Goal: Ask a question

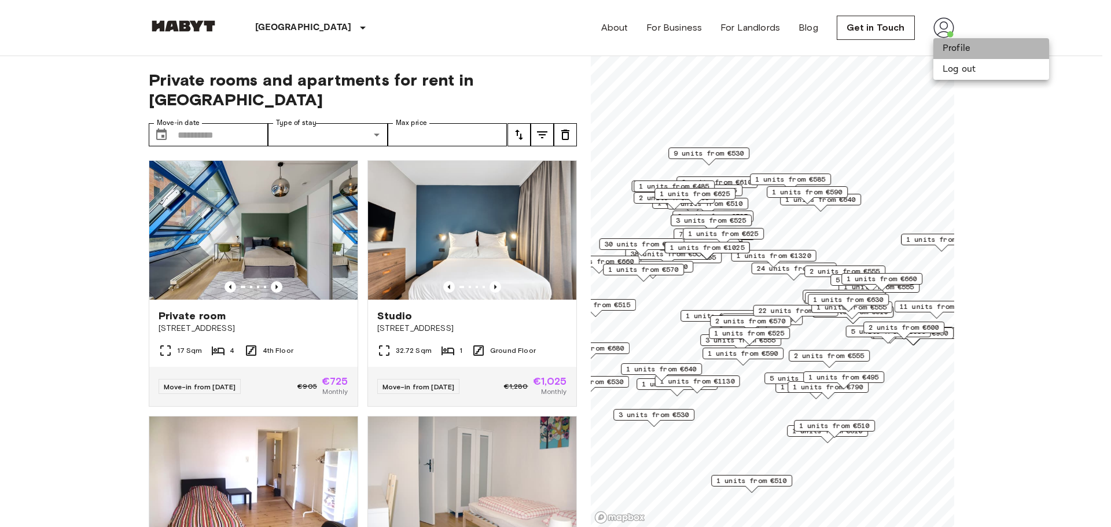
click at [954, 42] on li "Profile" at bounding box center [991, 48] width 116 height 21
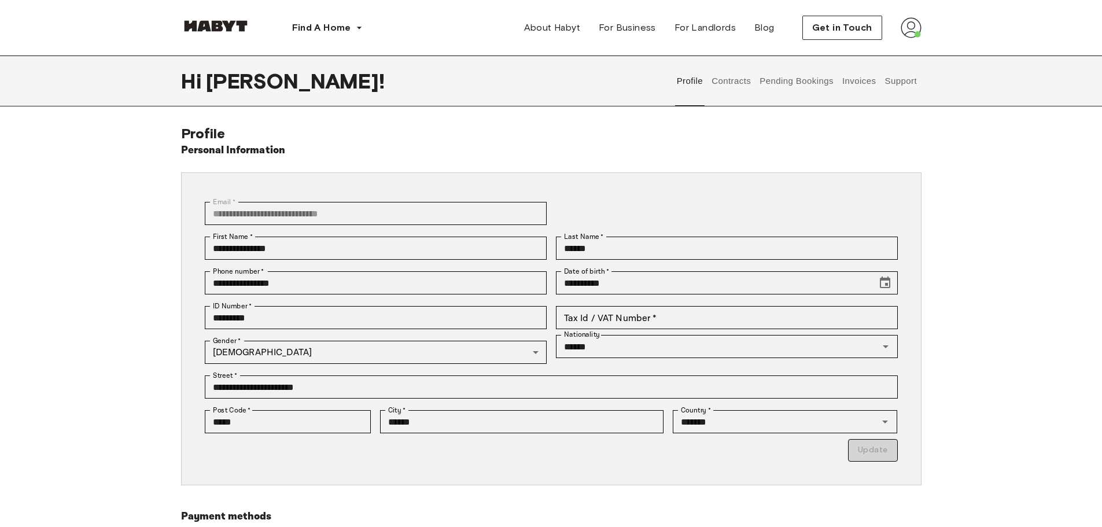
click at [893, 71] on button "Support" at bounding box center [900, 81] width 35 height 51
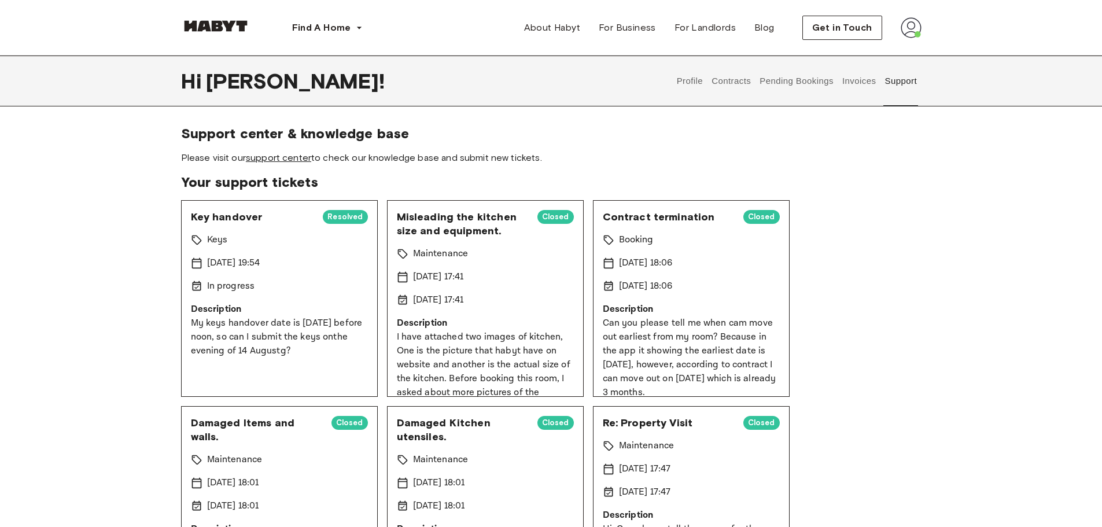
click at [294, 160] on link "support center" at bounding box center [278, 157] width 65 height 11
click at [241, 235] on div "Keys" at bounding box center [279, 240] width 177 height 14
click at [311, 347] on p "My keys handover date is 15 August before noon, so can I submit the keys onthe …" at bounding box center [279, 337] width 177 height 42
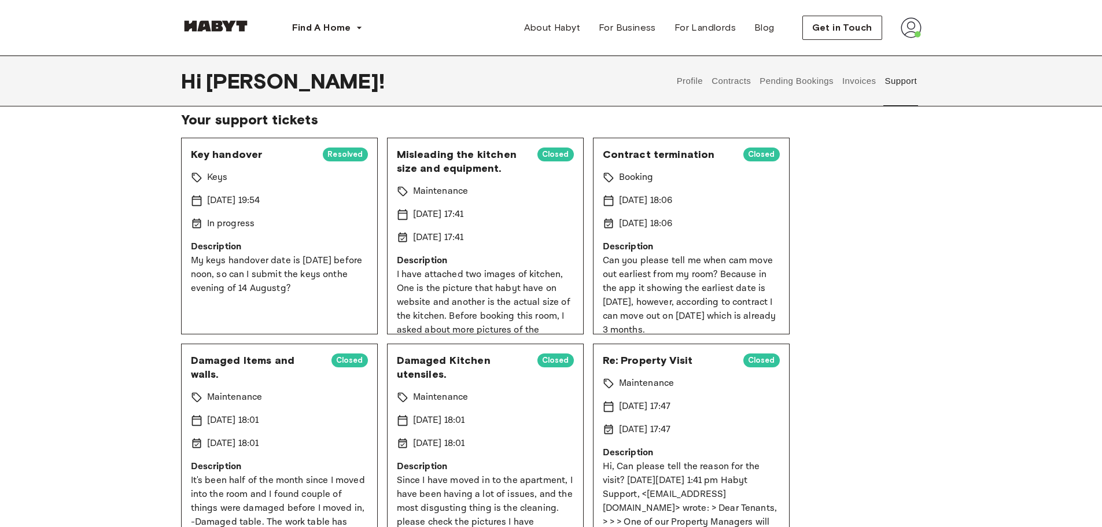
scroll to position [64, 0]
click at [285, 233] on div "Key handover Resolved Keys 12 Aug 2025 19:54 In progress Description My keys ha…" at bounding box center [279, 235] width 197 height 197
